Goal: Entertainment & Leisure: Browse casually

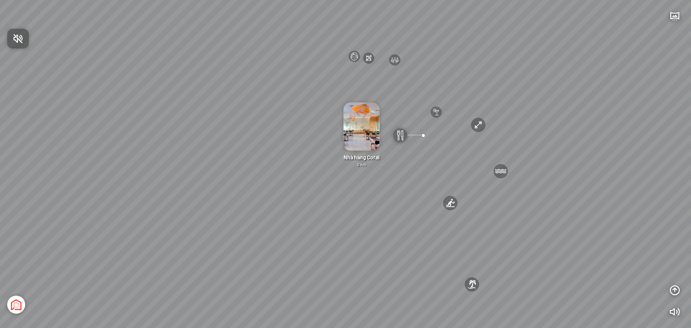
click at [394, 59] on div at bounding box center [345, 164] width 691 height 328
click at [393, 62] on div at bounding box center [395, 60] width 12 height 12
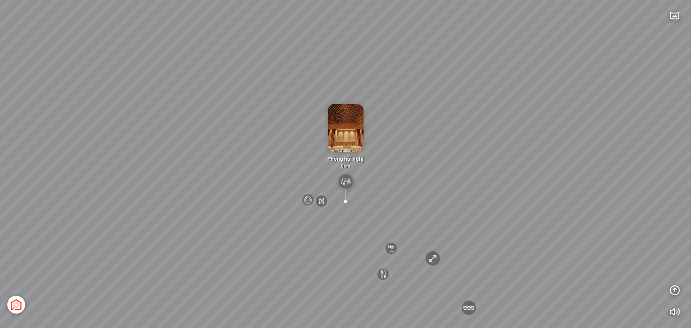
click at [350, 123] on img at bounding box center [346, 128] width 36 height 48
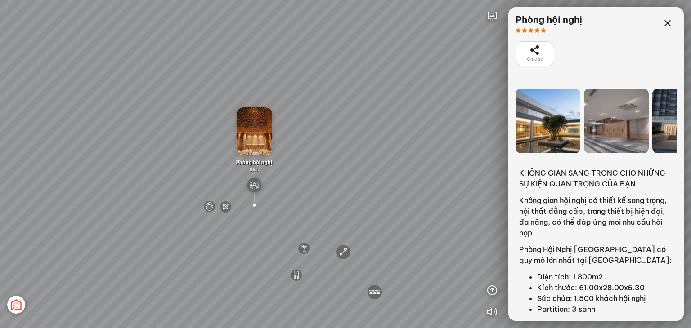
click at [256, 188] on img at bounding box center [254, 185] width 14 height 14
click at [254, 186] on img at bounding box center [254, 185] width 14 height 14
click at [253, 209] on div at bounding box center [254, 205] width 12 height 12
click at [253, 208] on div at bounding box center [254, 203] width 12 height 12
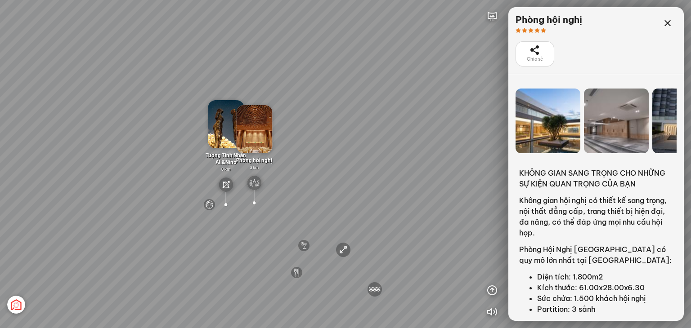
click at [227, 202] on div at bounding box center [226, 205] width 12 height 12
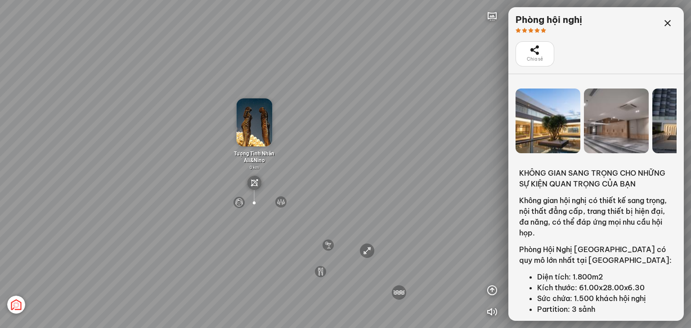
click at [236, 202] on div "Tượng Tình Nhân Ali&Nino 0 km" at bounding box center [254, 152] width 52 height 106
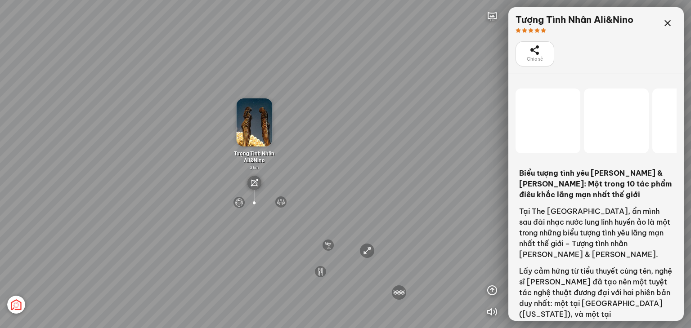
click at [236, 202] on div "Tượng Tình Nhân Ali&Nino 0 km" at bounding box center [254, 152] width 52 height 106
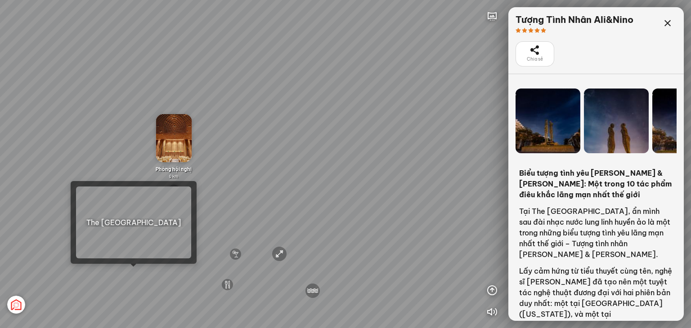
click at [135, 270] on div "[GEOGRAPHIC_DATA] 3.6 km KN Links [GEOGRAPHIC_DATA] 5.9 km Thể Thao Bãi Biển 0 …" at bounding box center [345, 164] width 691 height 328
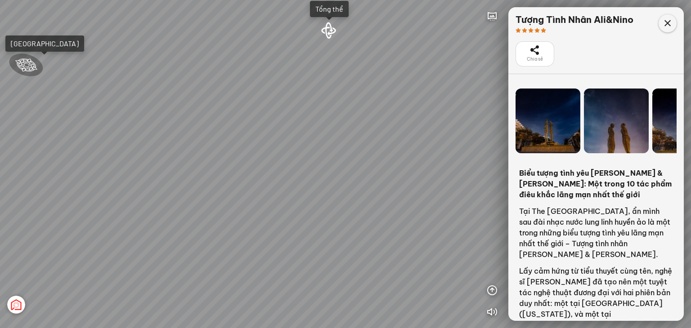
click at [667, 22] on icon at bounding box center [667, 23] width 11 height 11
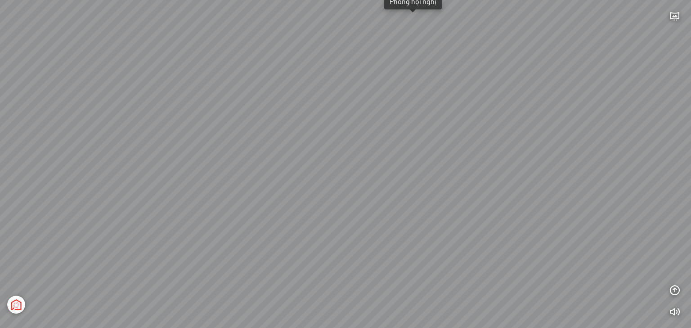
drag, startPoint x: 556, startPoint y: 215, endPoint x: 70, endPoint y: -6, distance: 533.4
click at [70, 0] on html "Light Tower [GEOGRAPHIC_DATA] Tổng thể [GEOGRAPHIC_DATA] [GEOGRAPHIC_DATA] Phố …" at bounding box center [345, 164] width 691 height 328
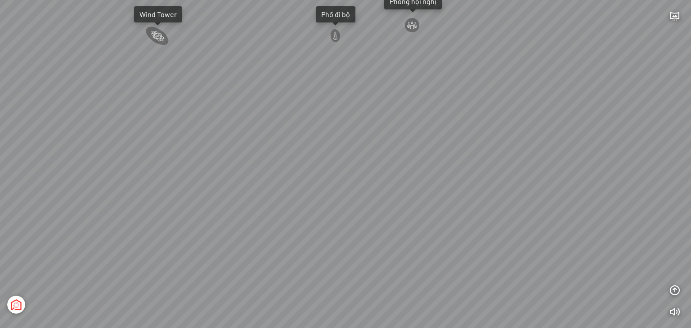
click at [270, 213] on div "Light Tower [GEOGRAPHIC_DATA] Tổng thể [GEOGRAPHIC_DATA] [GEOGRAPHIC_DATA] Phố …" at bounding box center [345, 164] width 691 height 328
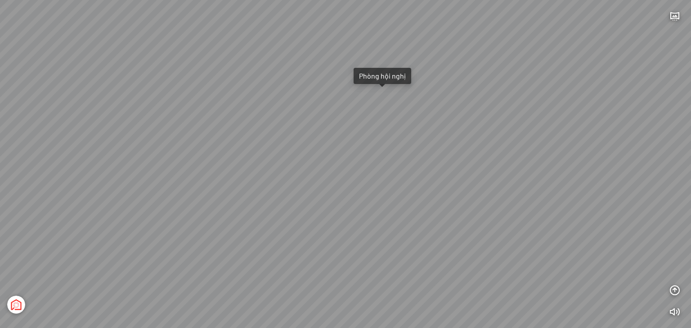
click at [350, 182] on div "Light Tower [GEOGRAPHIC_DATA] Tổng thể [GEOGRAPHIC_DATA] [GEOGRAPHIC_DATA] Phố …" at bounding box center [345, 164] width 691 height 328
